Goal: Task Accomplishment & Management: Manage account settings

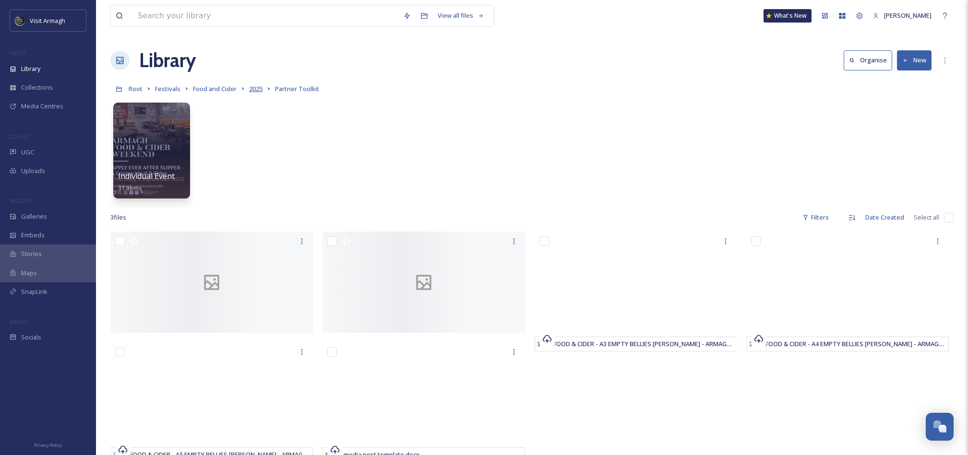
click at [255, 88] on span "2025" at bounding box center [255, 88] width 13 height 9
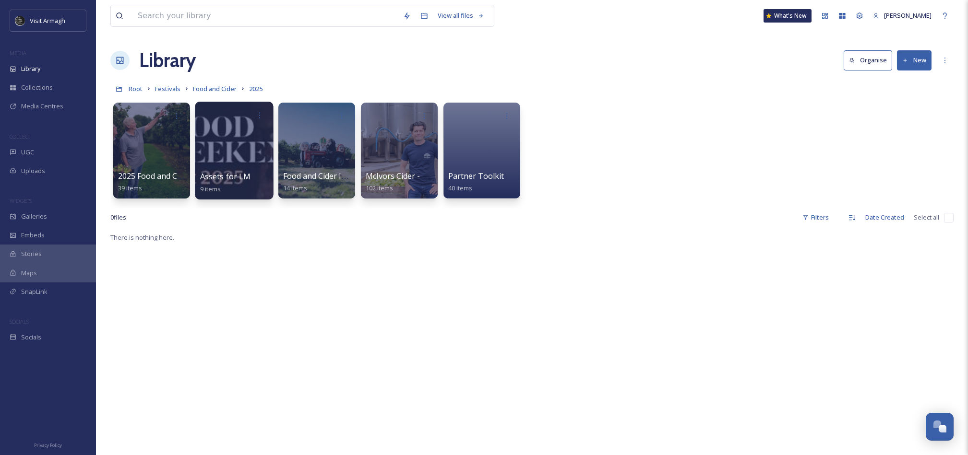
click at [240, 143] on div at bounding box center [234, 151] width 78 height 98
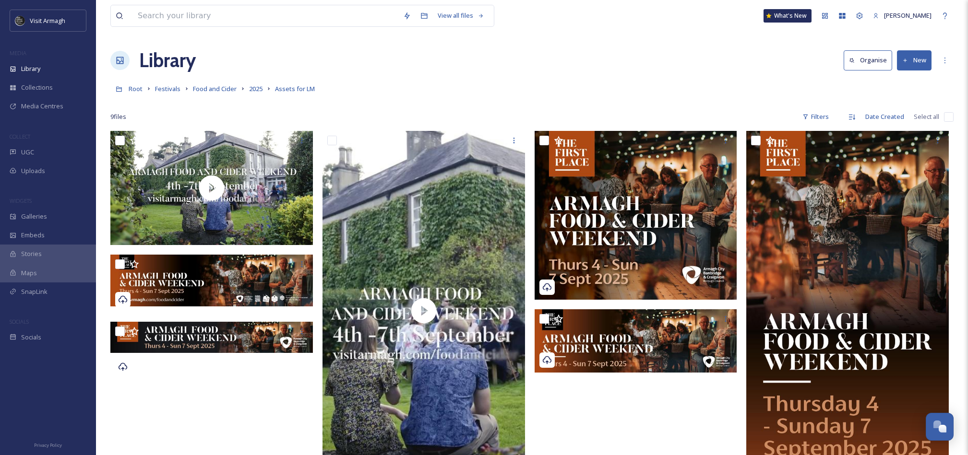
click at [912, 63] on button "New" at bounding box center [914, 60] width 35 height 20
click at [908, 82] on span "File Upload" at bounding box center [910, 82] width 32 height 9
click at [757, 67] on div "Library Organise New" at bounding box center [531, 60] width 843 height 29
click at [918, 54] on button "New" at bounding box center [914, 60] width 35 height 20
click at [907, 121] on span "Folder" at bounding box center [903, 120] width 18 height 9
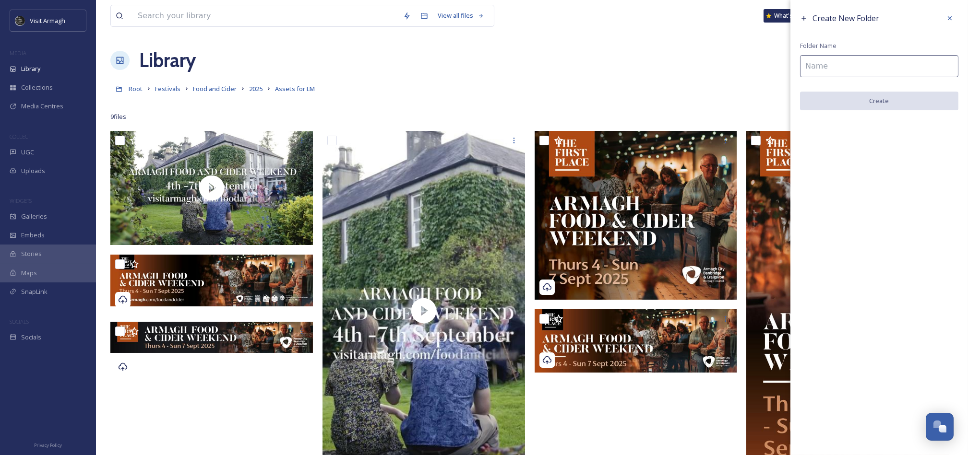
click at [862, 56] on input at bounding box center [879, 66] width 158 height 22
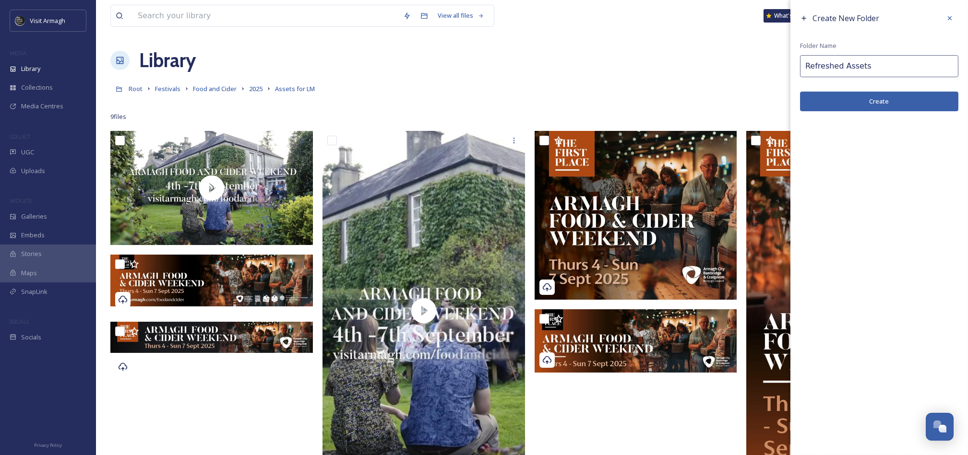
type input "Refreshed Assets"
click at [852, 103] on button "Create" at bounding box center [879, 102] width 158 height 20
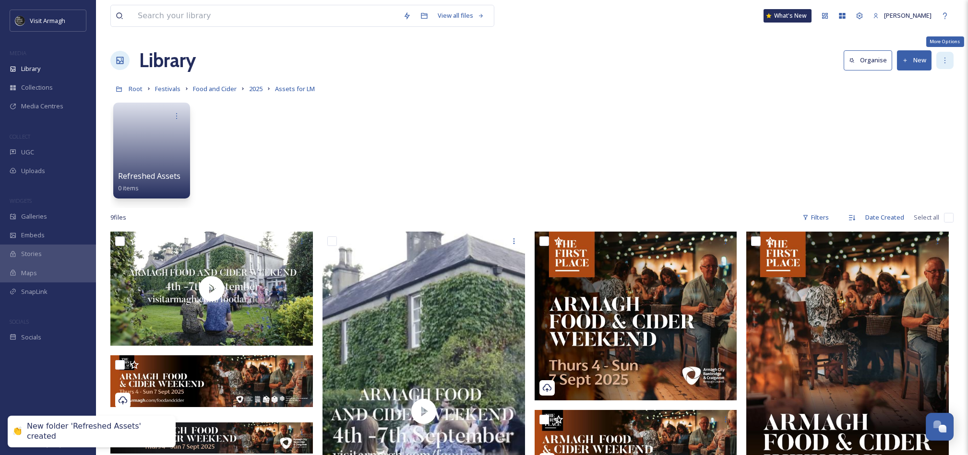
click at [941, 62] on icon at bounding box center [945, 61] width 8 height 8
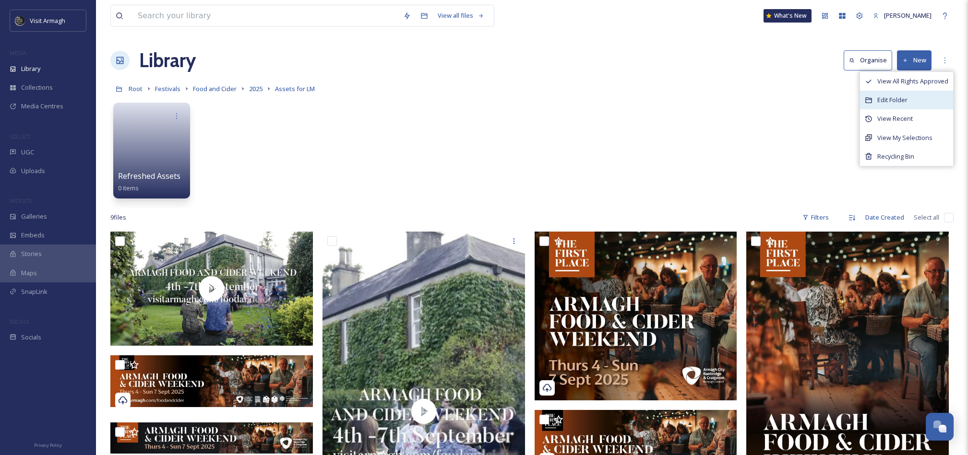
click at [887, 98] on span "Edit Folder" at bounding box center [892, 99] width 30 height 9
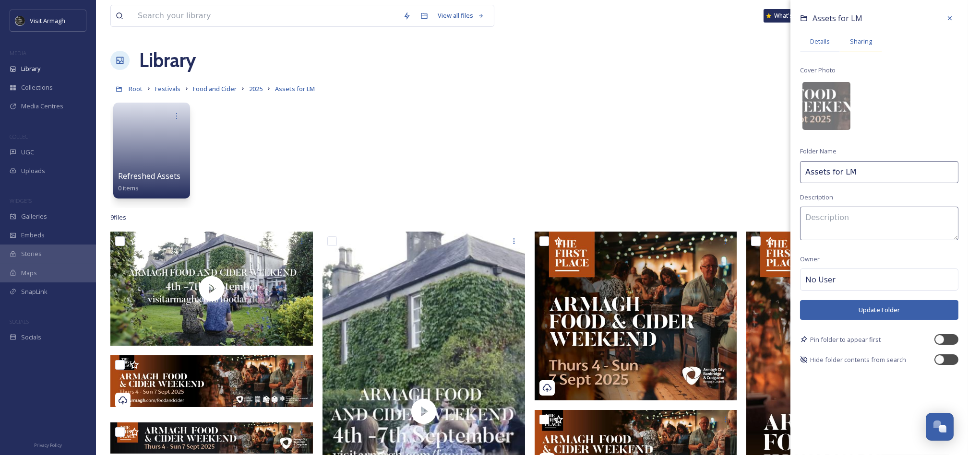
click at [871, 41] on div "Sharing" at bounding box center [861, 42] width 42 height 20
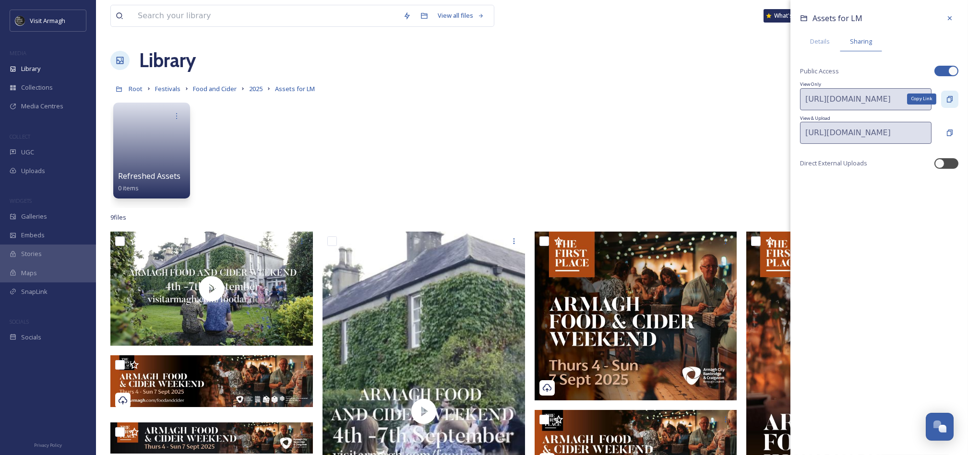
click at [947, 97] on icon at bounding box center [950, 99] width 6 height 6
